Goal: Task Accomplishment & Management: Complete application form

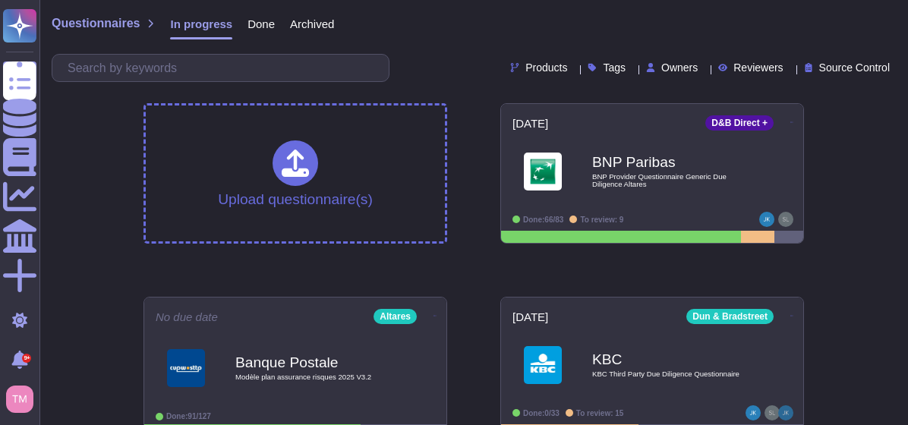
drag, startPoint x: 0, startPoint y: 0, endPoint x: 479, endPoint y: 109, distance: 491.4
click at [479, 109] on div "Upload questionnaire(s) [DATE] D&B Direct + BNP Paribas BNP Provider Questionna…" at bounding box center [473, 367] width 685 height 552
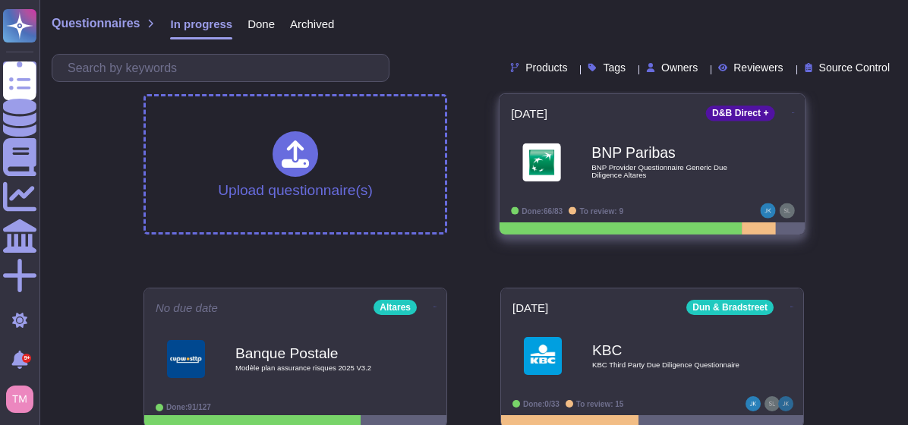
scroll to position [8, 0]
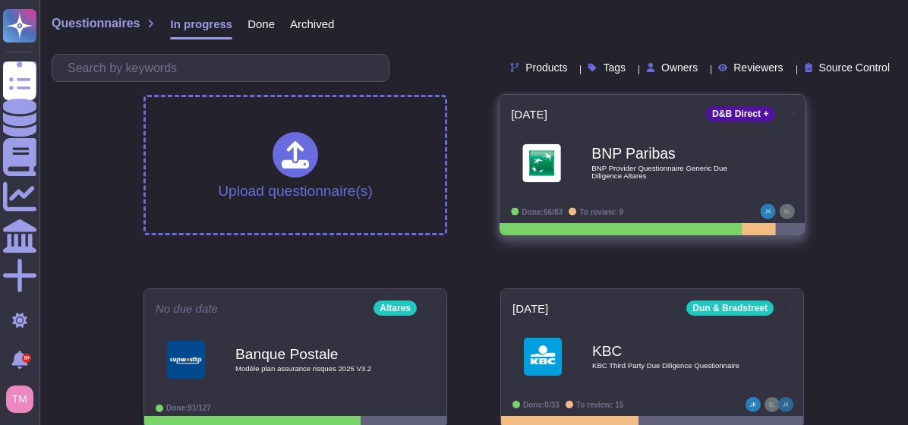
click at [691, 157] on b "BNP Paribas" at bounding box center [667, 154] width 153 height 14
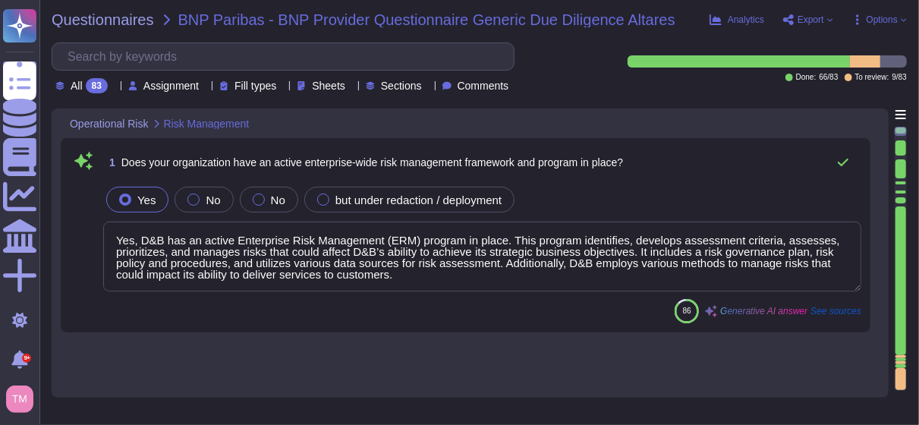
type textarea "Yes, D&B has an active Enterprise Risk Management (ERM) program in place. This …"
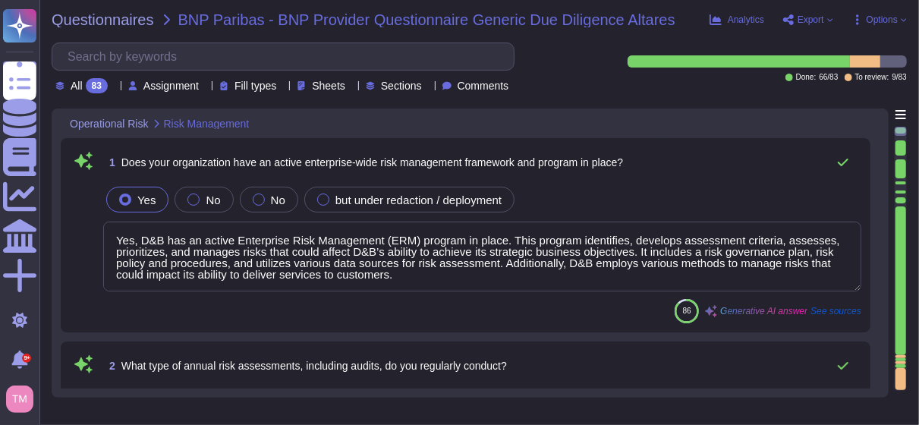
type textarea "D&B conducts several types of annual risk assessments and audits, including: 1.…"
click at [415, 83] on span "Sections" at bounding box center [401, 85] width 41 height 11
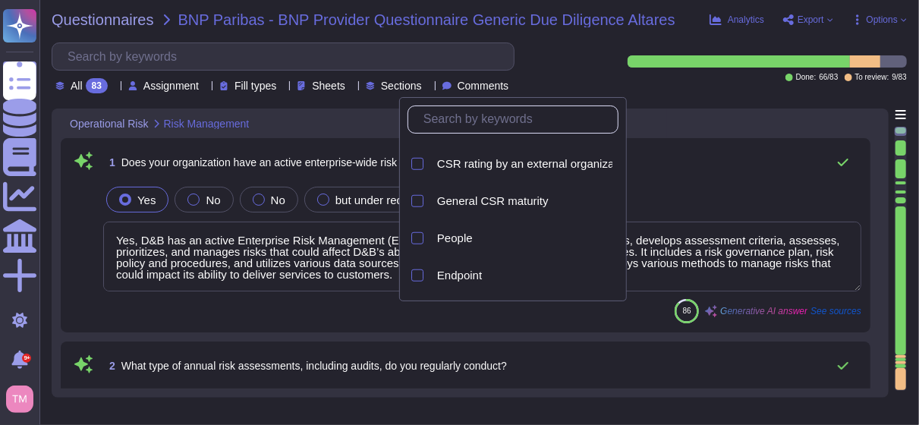
scroll to position [775, 0]
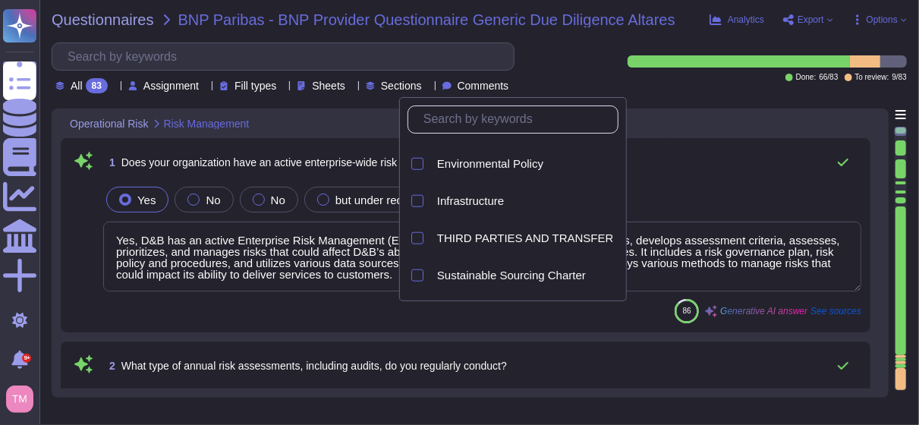
click at [716, 99] on div "Questionnaires BNP Paribas - BNP Provider Questionnaire Generic Due Diligence A…" at bounding box center [479, 212] width 880 height 425
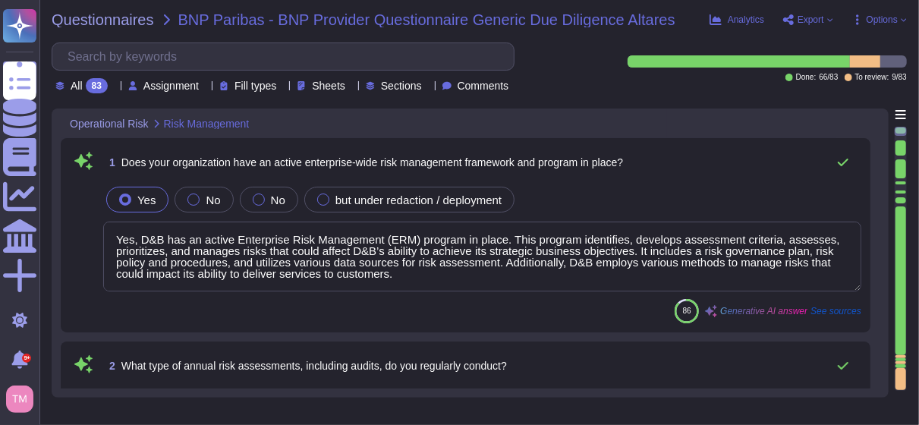
scroll to position [0, 0]
